Goal: Find specific page/section: Find specific page/section

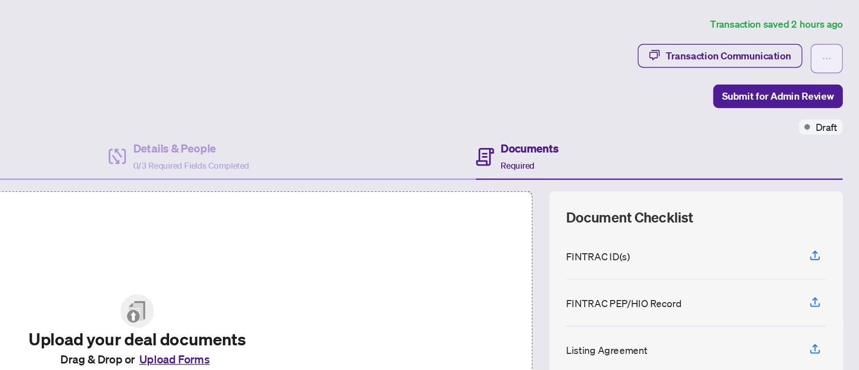
click at [832, 41] on icon "ellipsis" at bounding box center [835, 42] width 7 height 7
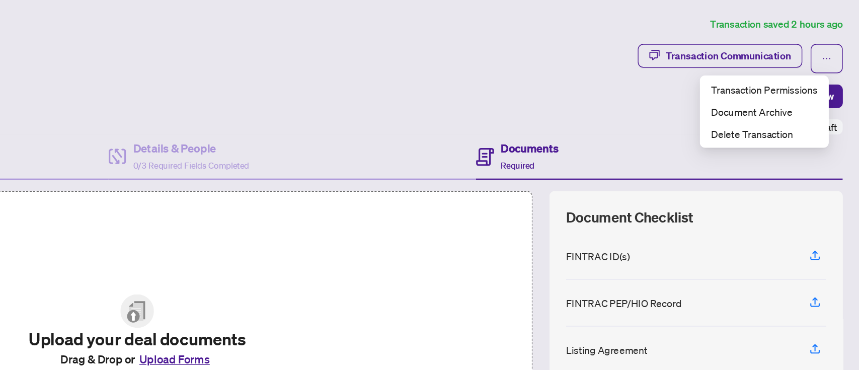
click at [627, 68] on div "Ticket #: 48995 [STREET_ADDRESS] Status: Draft" at bounding box center [373, 56] width 642 height 48
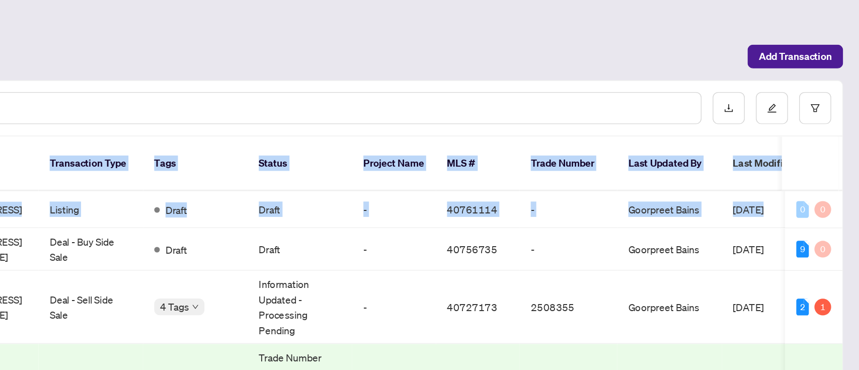
drag, startPoint x: 850, startPoint y: 141, endPoint x: 851, endPoint y: 78, distance: 62.9
click at [851, 78] on main "Deal Processing [PERSON_NAME] - Transactions Add Transaction Ticket Number Prop…" at bounding box center [449, 185] width 819 height 370
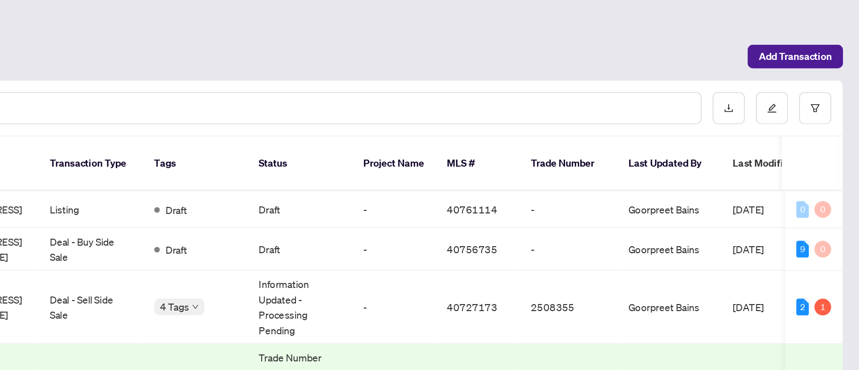
click at [855, 30] on main "Deal Processing [PERSON_NAME] - Transactions Add Transaction Ticket Number Prop…" at bounding box center [449, 185] width 819 height 370
click at [782, 12] on div "Deal Processing" at bounding box center [449, 18] width 794 height 12
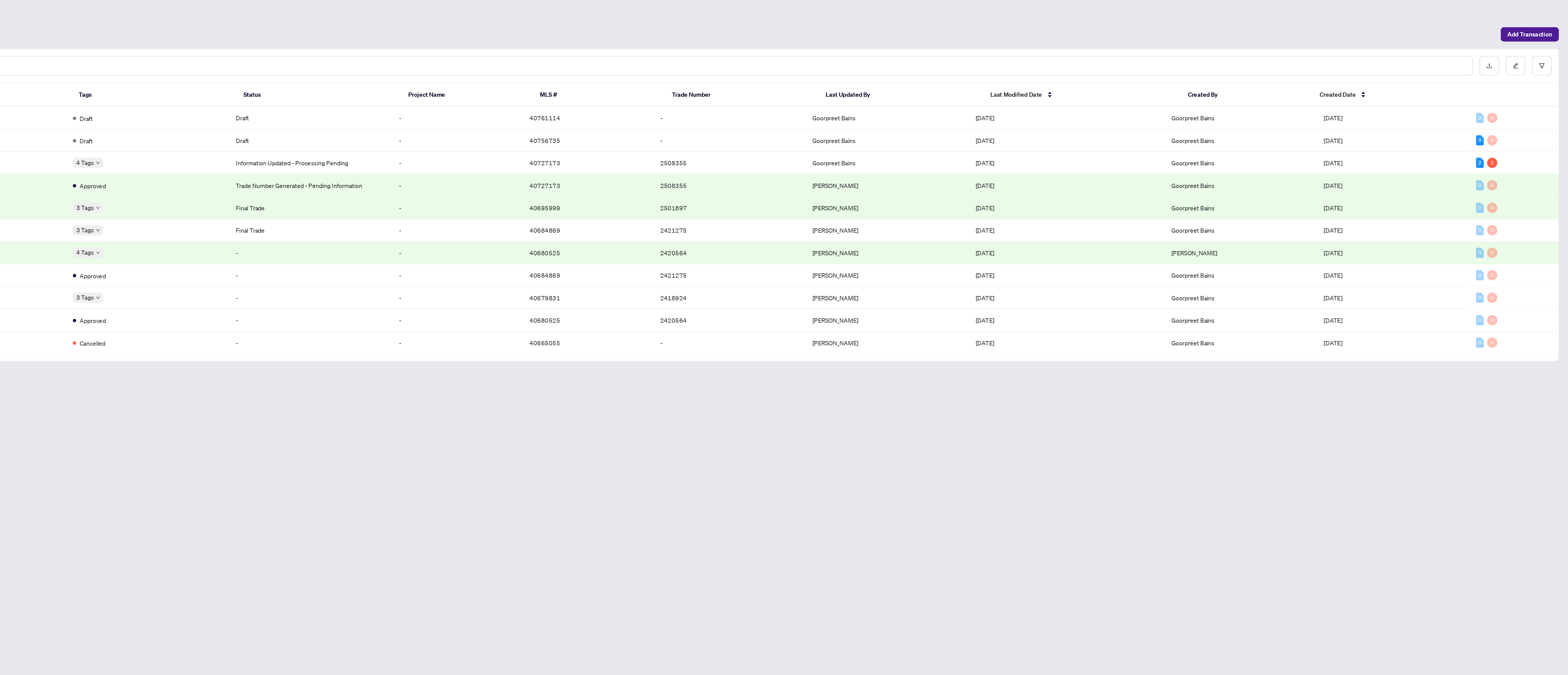
drag, startPoint x: 503, startPoint y: 0, endPoint x: 1261, endPoint y: 304, distance: 816.7
click at [522, 225] on main "Deal Processing [PERSON_NAME] - Transactions Add Transaction Ticket Number Prop…" at bounding box center [796, 337] width 1544 height 675
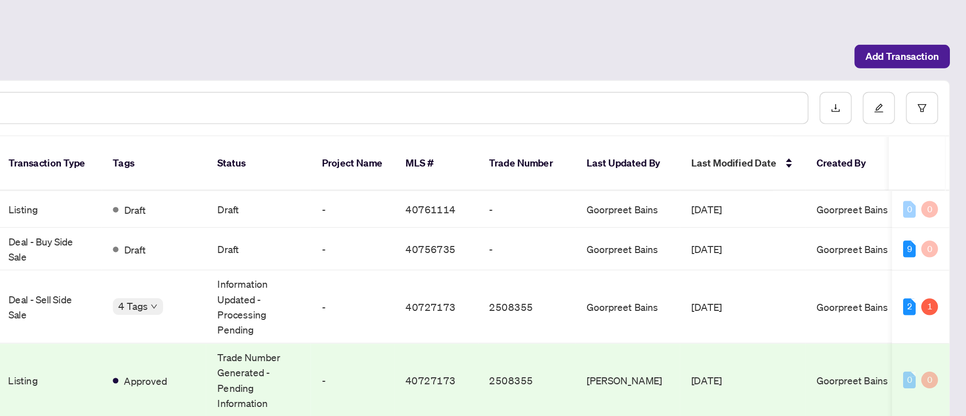
drag, startPoint x: 2519, startPoint y: 0, endPoint x: 520, endPoint y: 29, distance: 1999.1
click at [520, 29] on div "Deal Processing [PERSON_NAME] - Transactions Add Transaction" at bounding box center [503, 31] width 902 height 38
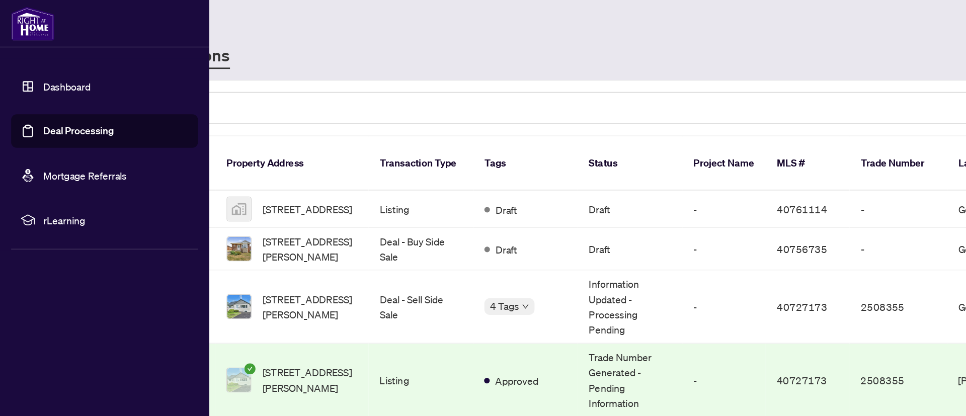
click at [28, 26] on img at bounding box center [23, 17] width 31 height 24
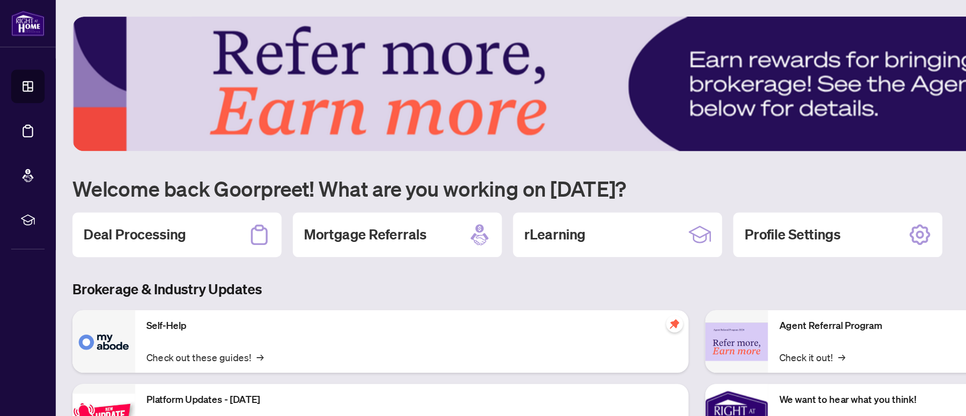
click at [345, 4] on main "1 2 3 4 5 Welcome back Goorpreet! What are you working on [DATE]? Deal Processi…" at bounding box center [503, 208] width 926 height 416
